Goal: Task Accomplishment & Management: Complete application form

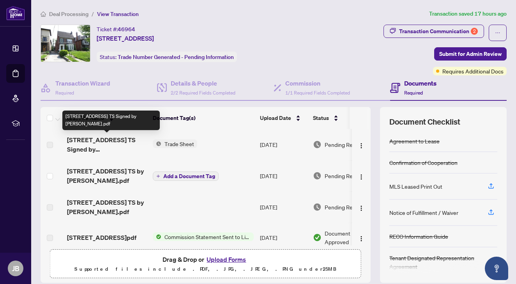
click at [96, 140] on span "[STREET_ADDRESS] TS Signed by [PERSON_NAME].pdf" at bounding box center [107, 144] width 80 height 19
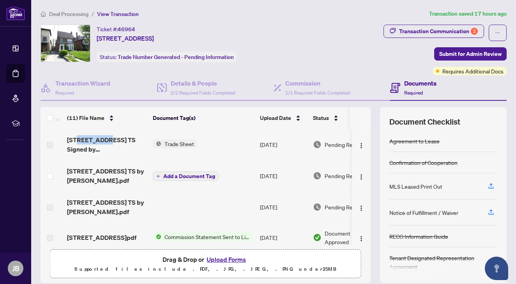
click at [183, 144] on span "Trade Sheet" at bounding box center [180, 143] width 36 height 9
click at [182, 142] on span "Trade Sheet" at bounding box center [180, 143] width 36 height 9
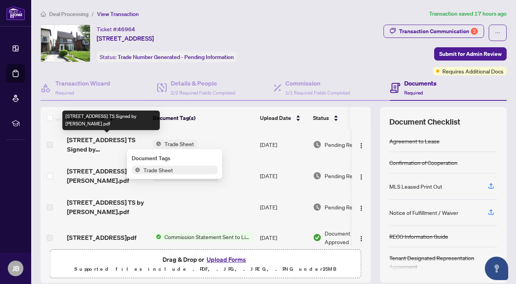
click at [106, 140] on span "[STREET_ADDRESS] TS Signed by [PERSON_NAME].pdf" at bounding box center [107, 144] width 80 height 19
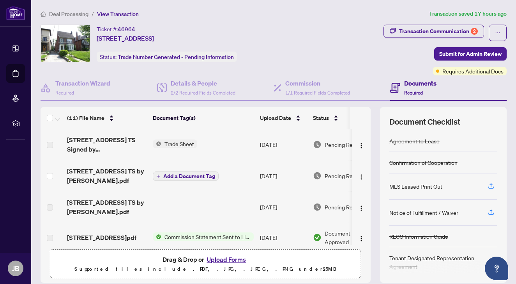
click at [426, 91] on div "Documents Required" at bounding box center [421, 87] width 32 height 18
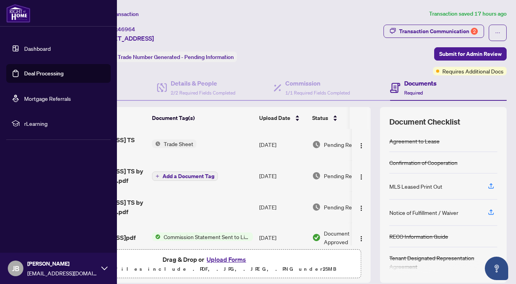
click at [37, 50] on link "Dashboard" at bounding box center [37, 48] width 27 height 7
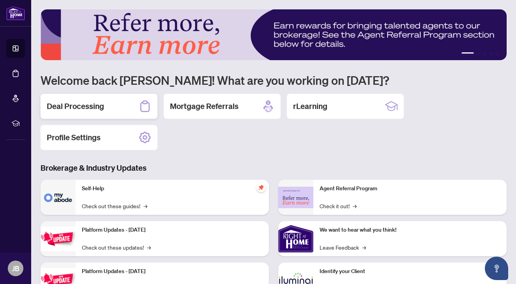
click at [97, 110] on h2 "Deal Processing" at bounding box center [75, 106] width 57 height 11
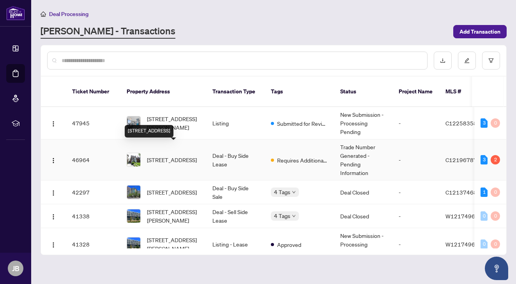
click at [155, 155] on span "[STREET_ADDRESS]" at bounding box center [172, 159] width 50 height 9
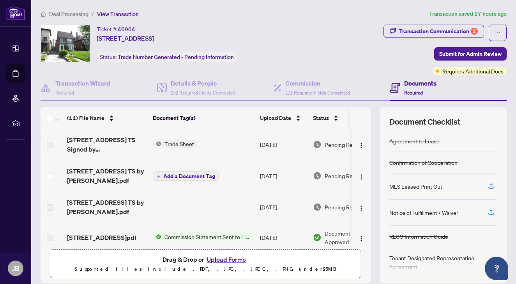
click at [177, 145] on span "Trade Sheet" at bounding box center [180, 143] width 36 height 9
click at [173, 169] on span "Trade Sheet" at bounding box center [158, 169] width 36 height 9
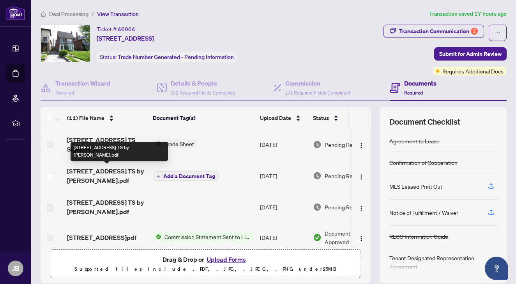
click at [94, 172] on span "[STREET_ADDRESS] TS by [PERSON_NAME].pdf" at bounding box center [107, 175] width 80 height 19
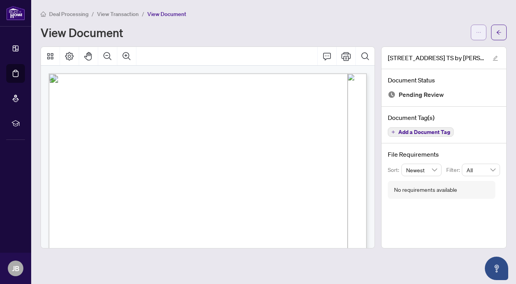
click at [479, 32] on icon "ellipsis" at bounding box center [478, 32] width 5 height 5
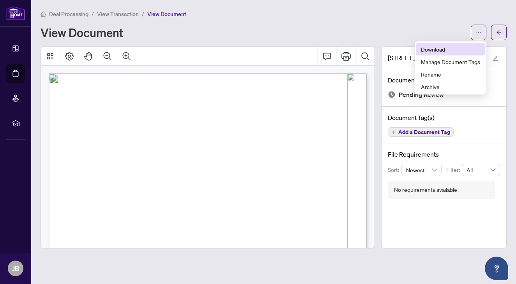
click at [435, 48] on span "Download" at bounding box center [450, 49] width 59 height 9
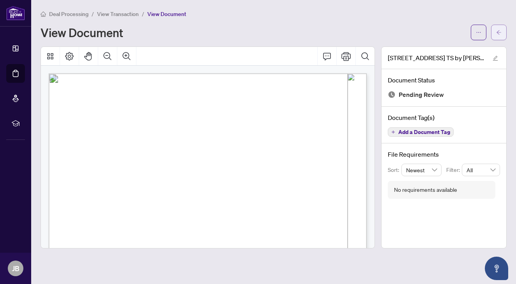
click at [502, 31] on button "button" at bounding box center [500, 33] width 16 height 16
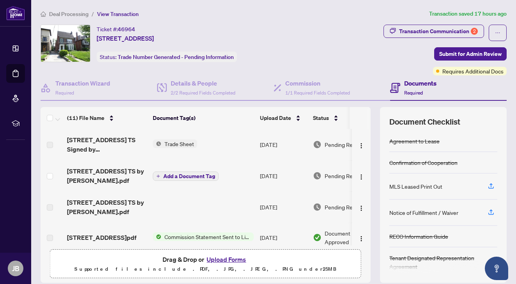
click at [183, 142] on span "Trade Sheet" at bounding box center [180, 143] width 36 height 9
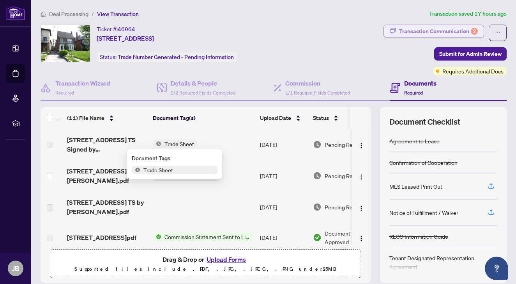
click at [448, 31] on div "Transaction Communication 2" at bounding box center [438, 31] width 79 height 12
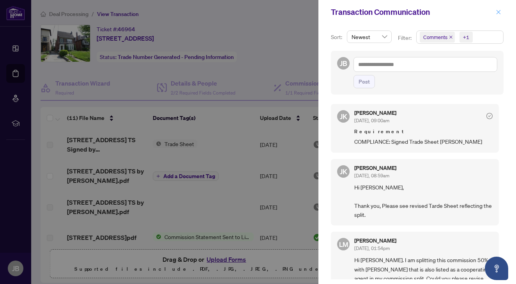
click at [500, 12] on icon "close" at bounding box center [498, 11] width 5 height 5
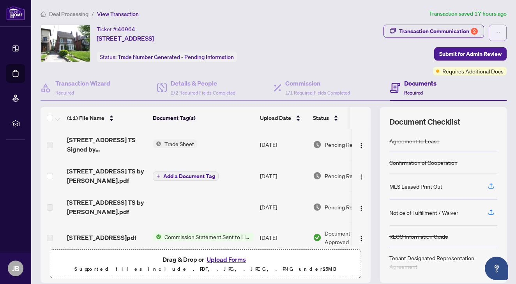
click at [503, 33] on button "button" at bounding box center [498, 33] width 18 height 16
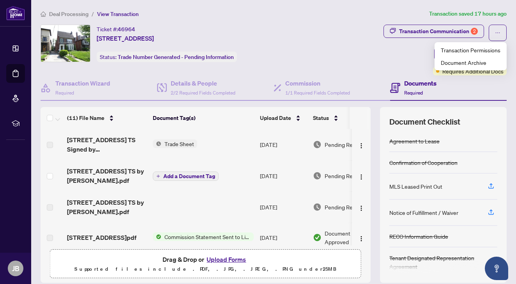
click at [348, 67] on div "Transaction Communication 2 Submit for Admin Review Requires Additional Docs" at bounding box center [409, 50] width 195 height 51
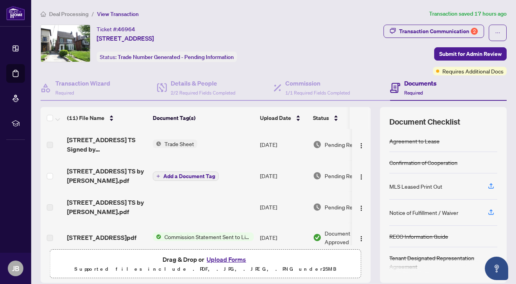
click at [224, 261] on button "Upload Forms" at bounding box center [226, 259] width 44 height 10
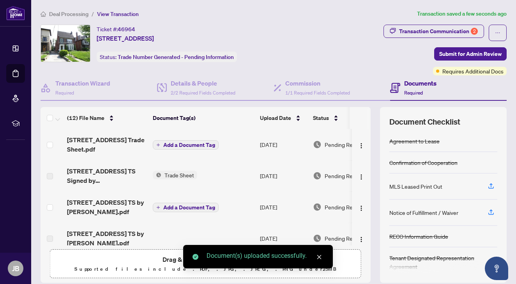
click at [320, 258] on icon "close" at bounding box center [319, 256] width 5 height 5
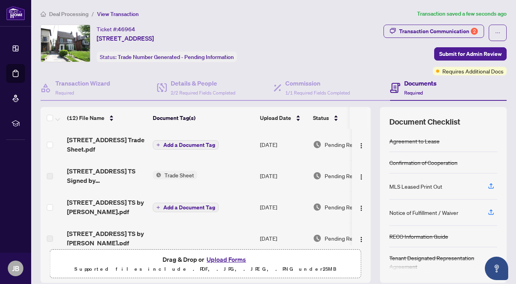
click at [179, 145] on span "Add a Document Tag" at bounding box center [189, 144] width 52 height 5
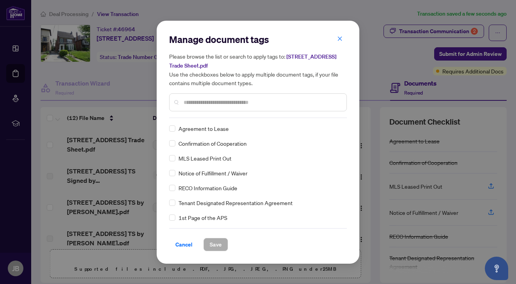
click at [208, 105] on input "text" at bounding box center [262, 102] width 157 height 9
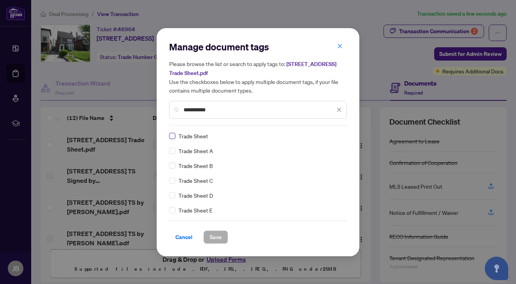
type input "**********"
click at [224, 238] on button "Save" at bounding box center [216, 236] width 25 height 13
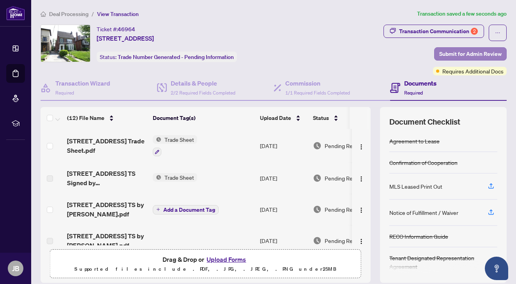
click at [481, 56] on span "Submit for Admin Review" at bounding box center [471, 54] width 62 height 12
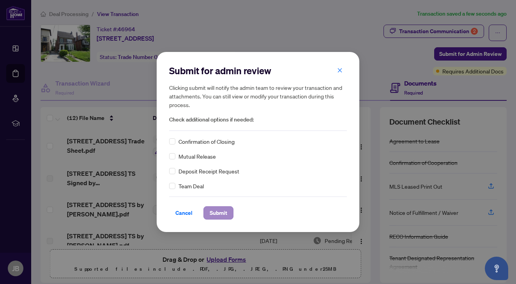
click at [225, 211] on span "Submit" at bounding box center [219, 212] width 18 height 12
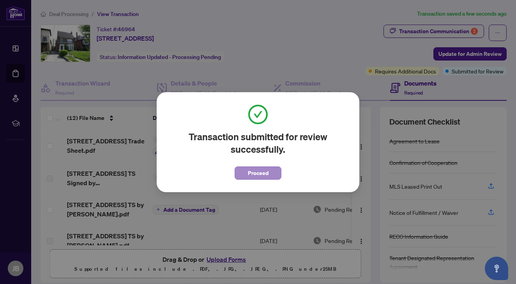
click at [271, 176] on button "Proceed" at bounding box center [258, 172] width 47 height 13
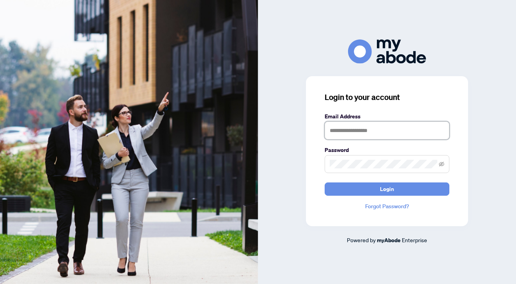
type input "**********"
click at [387, 188] on button "Login" at bounding box center [387, 188] width 125 height 13
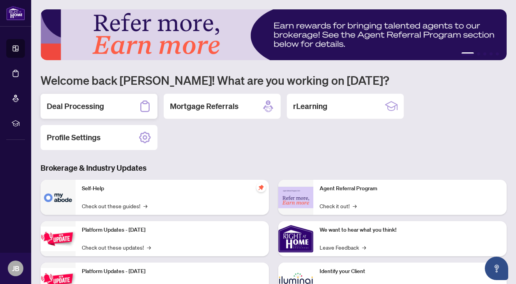
click at [118, 104] on div "Deal Processing" at bounding box center [99, 106] width 117 height 25
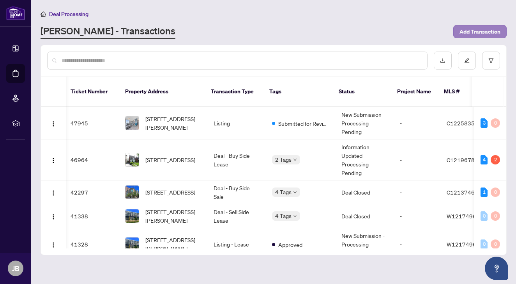
click at [488, 30] on span "Add Transaction" at bounding box center [480, 31] width 41 height 12
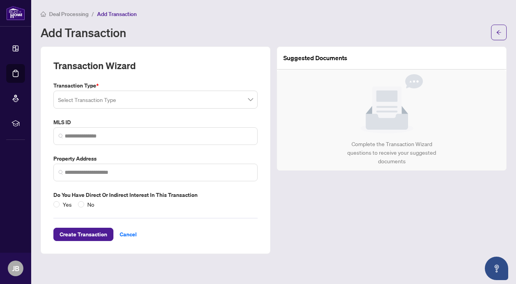
click at [98, 104] on input "search" at bounding box center [152, 100] width 188 height 17
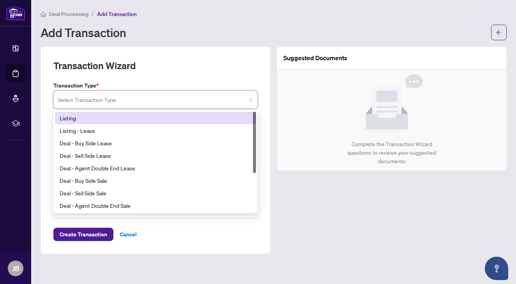
click at [66, 116] on div "Listing" at bounding box center [156, 118] width 192 height 9
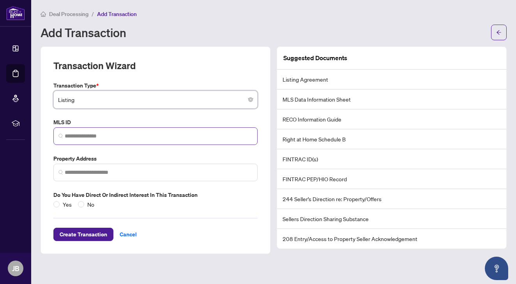
click at [111, 139] on span at bounding box center [155, 136] width 204 height 18
paste input "*********"
type input "*********"
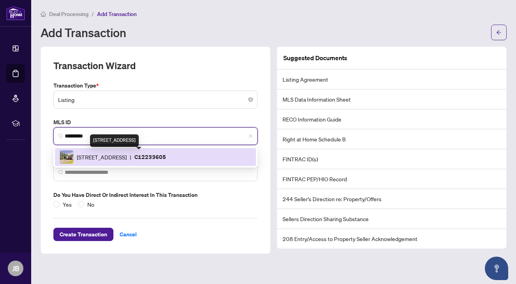
click at [124, 158] on span "1 Denmark Cres, Toronto, Ontario M2R 1J3, Canada" at bounding box center [102, 157] width 50 height 9
type input "**********"
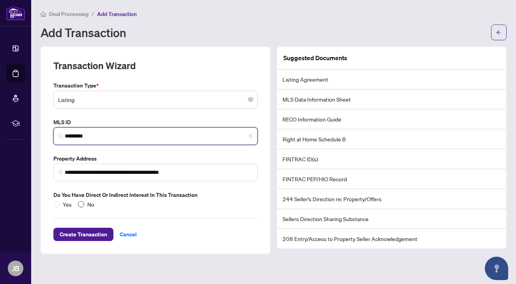
type input "*********"
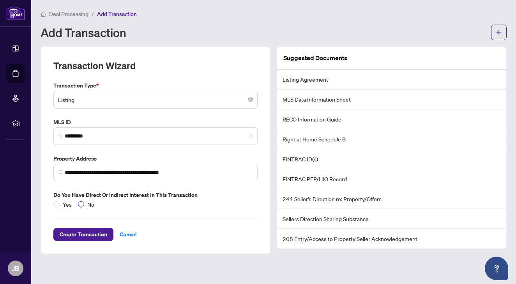
click at [82, 204] on span at bounding box center [81, 204] width 6 height 6
click at [89, 233] on span "Create Transaction" at bounding box center [84, 234] width 48 height 12
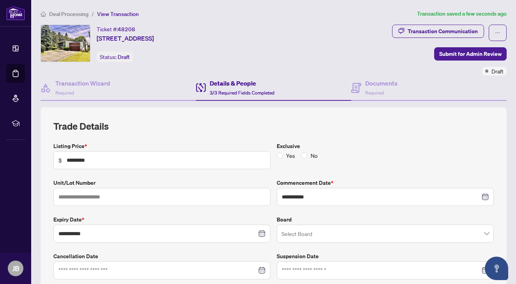
scroll to position [25, 0]
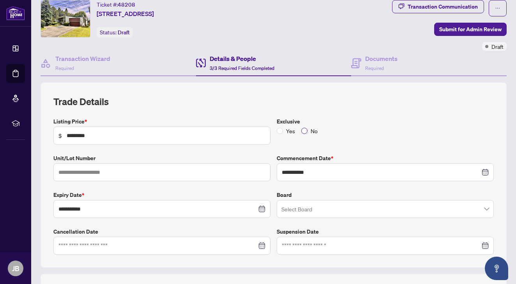
click at [307, 129] on span at bounding box center [305, 131] width 6 height 6
click at [298, 205] on input "search" at bounding box center [382, 209] width 201 height 17
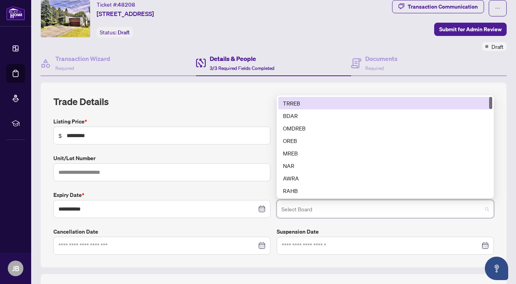
click at [298, 102] on div "TRREB" at bounding box center [385, 103] width 205 height 9
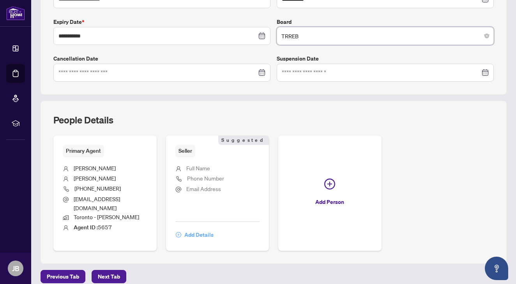
scroll to position [201, 0]
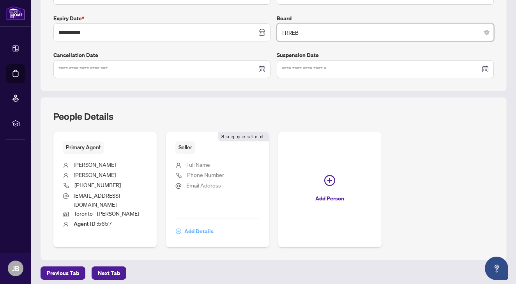
click at [197, 225] on span "Add Details" at bounding box center [199, 231] width 29 height 12
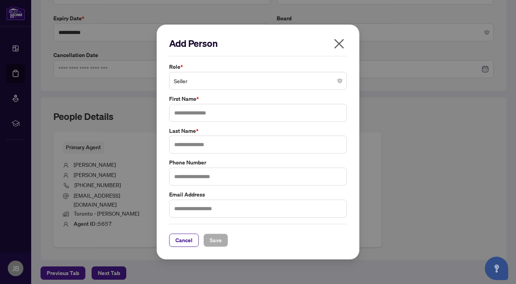
click at [199, 86] on span "Seller" at bounding box center [258, 80] width 169 height 15
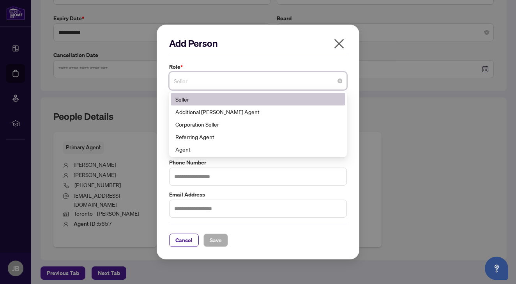
click at [266, 103] on div "Seller" at bounding box center [258, 99] width 165 height 9
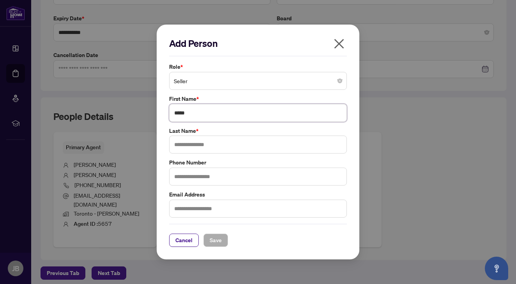
type input "****"
type input "********"
click at [353, 216] on div "Add Person Role * Seller 1 10 Seller Additional RAHR Agent Corporation Seller R…" at bounding box center [258, 142] width 203 height 235
click at [220, 239] on span "Save" at bounding box center [216, 240] width 12 height 12
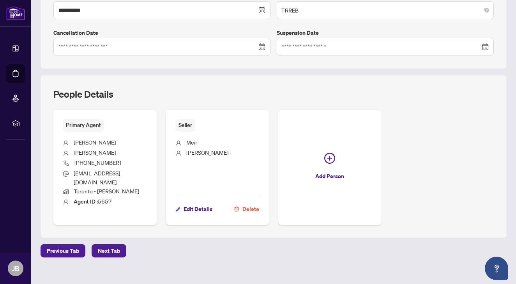
scroll to position [223, 0]
click at [113, 244] on span "Next Tab" at bounding box center [109, 250] width 22 height 12
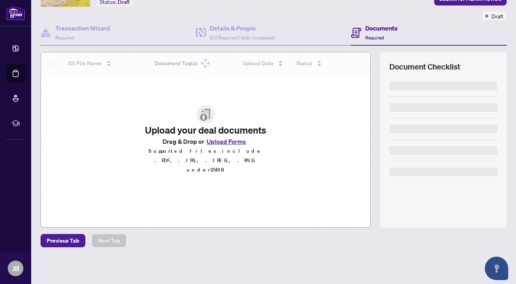
scroll to position [55, 0]
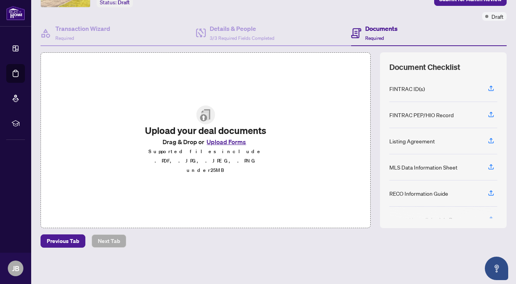
click at [221, 147] on button "Upload Forms" at bounding box center [226, 142] width 44 height 10
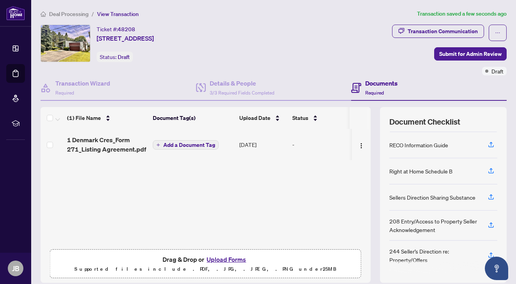
scroll to position [103, 0]
click at [478, 52] on span "Submit for Admin Review" at bounding box center [471, 54] width 62 height 12
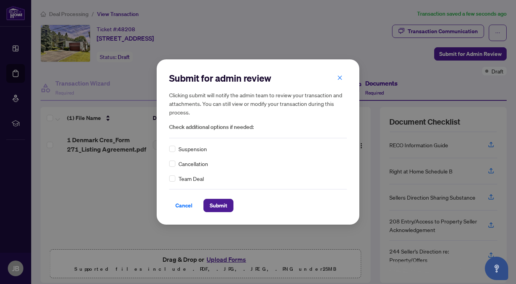
scroll to position [0, 0]
click at [219, 206] on span "Submit" at bounding box center [219, 205] width 18 height 12
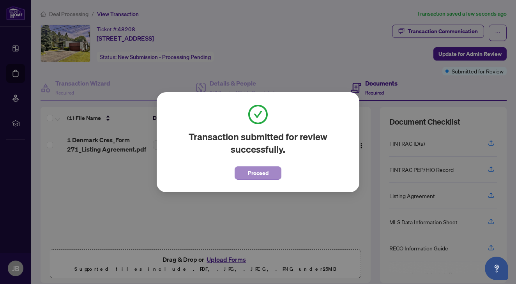
click at [258, 173] on span "Proceed" at bounding box center [258, 173] width 21 height 12
